Goal: Information Seeking & Learning: Understand process/instructions

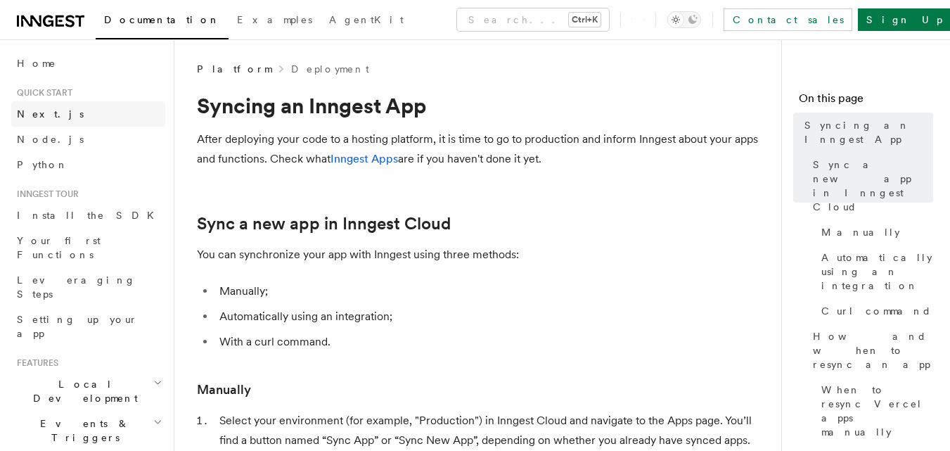
click at [42, 110] on span "Next.js" at bounding box center [50, 113] width 67 height 11
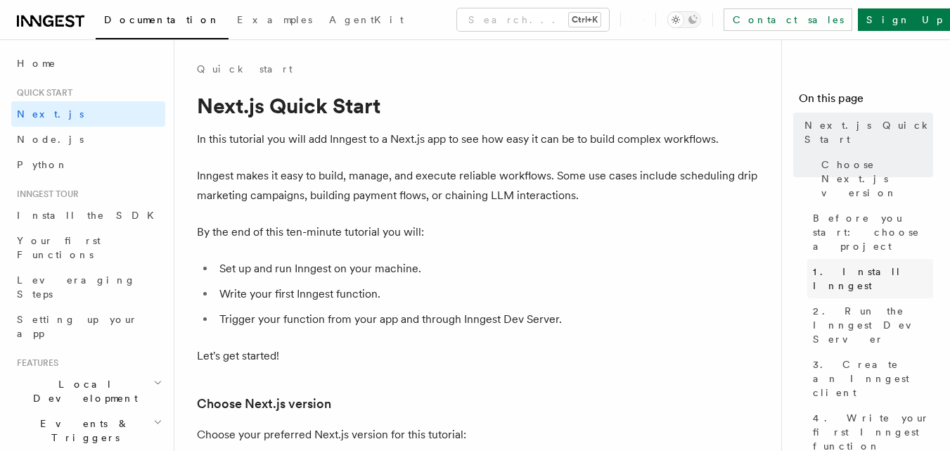
click at [867, 265] on span "1. Install Inngest" at bounding box center [873, 279] width 120 height 28
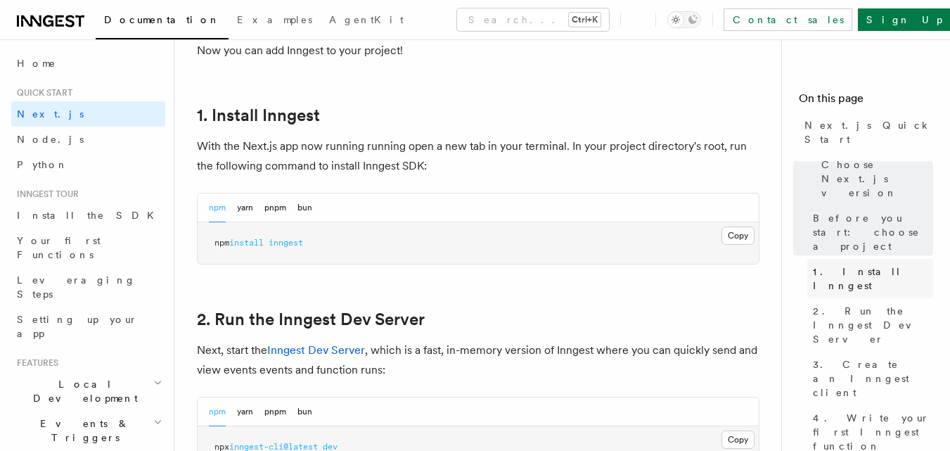
scroll to position [772, 0]
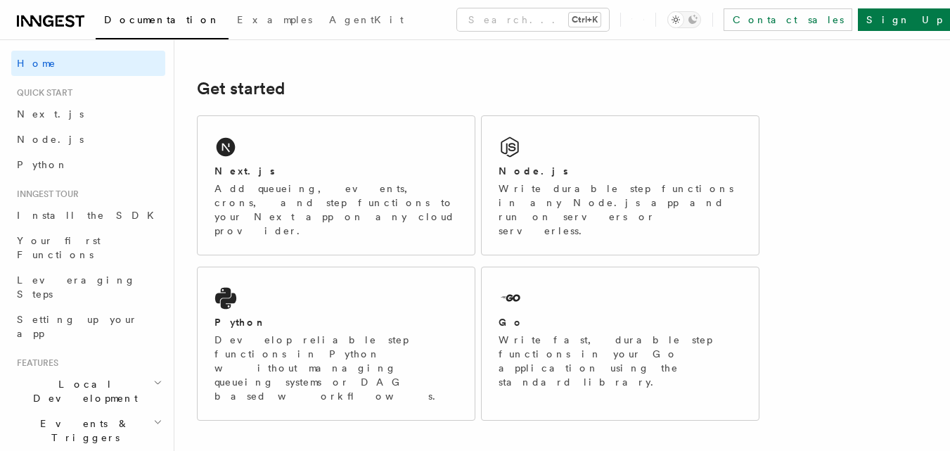
scroll to position [174, 0]
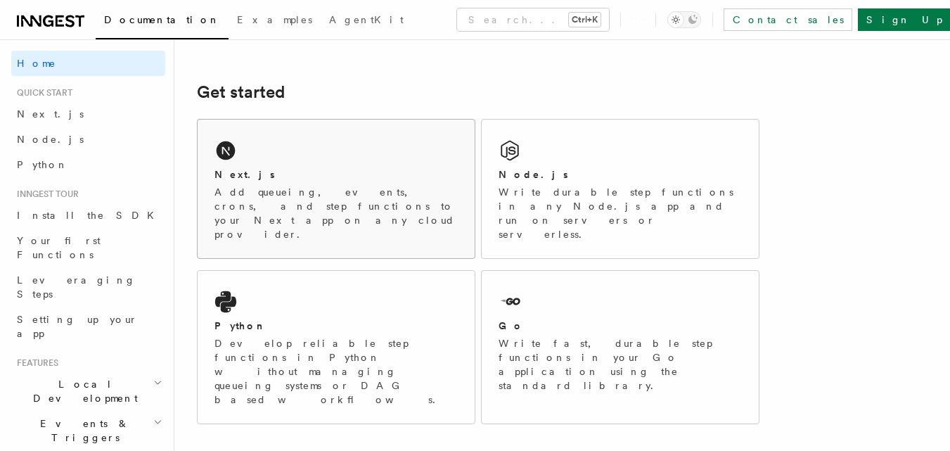
click at [330, 160] on div "Next.js Add queueing, events, crons, and step functions to your Next app on any…" at bounding box center [336, 189] width 277 height 139
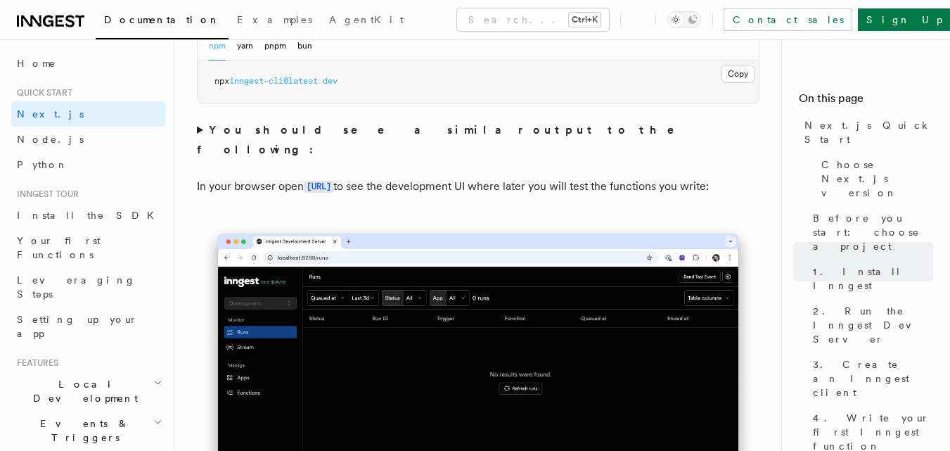
scroll to position [1101, 0]
click at [333, 180] on code "[URL]" at bounding box center [319, 186] width 30 height 12
